Goal: Information Seeking & Learning: Learn about a topic

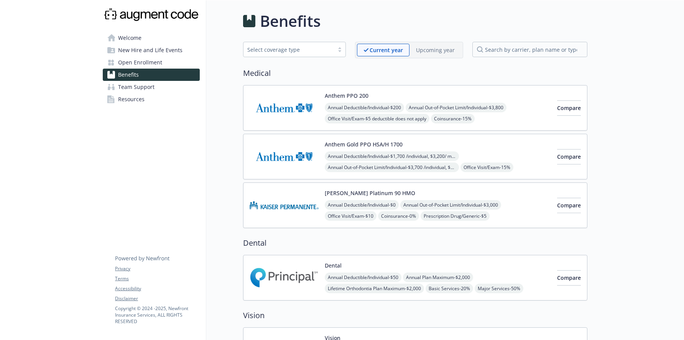
click at [300, 46] on div "Select coverage type" at bounding box center [288, 50] width 83 height 8
click at [404, 78] on h2 "Medical" at bounding box center [415, 73] width 344 height 12
click at [426, 57] on div "Current year Upcoming year" at bounding box center [409, 50] width 108 height 16
click at [433, 50] on p "Upcoming year" at bounding box center [435, 50] width 39 height 8
click at [383, 53] on p "Current year" at bounding box center [380, 50] width 33 height 8
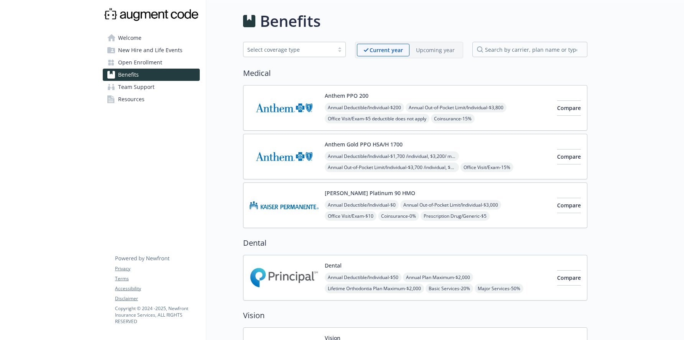
click at [432, 47] on p "Upcoming year" at bounding box center [435, 50] width 39 height 8
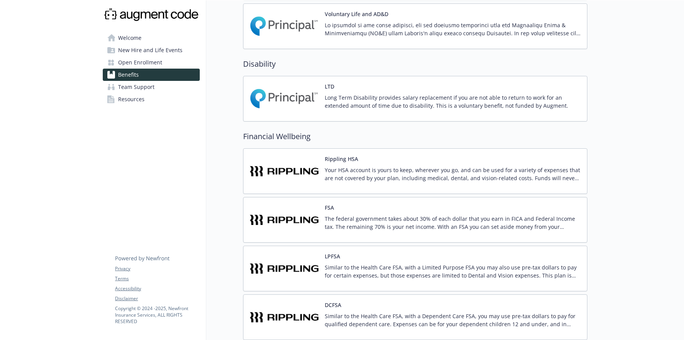
scroll to position [329, 0]
